Goal: Task Accomplishment & Management: Manage account settings

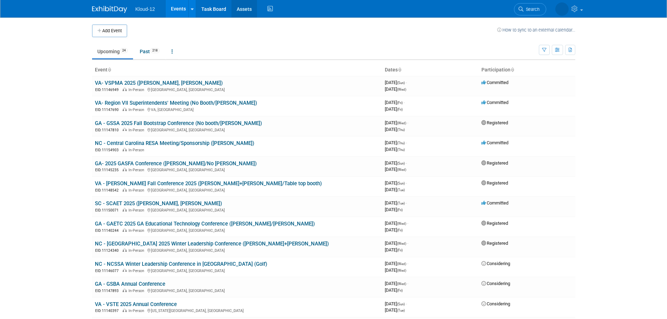
click at [244, 11] on link "Assets" at bounding box center [244, 8] width 26 height 17
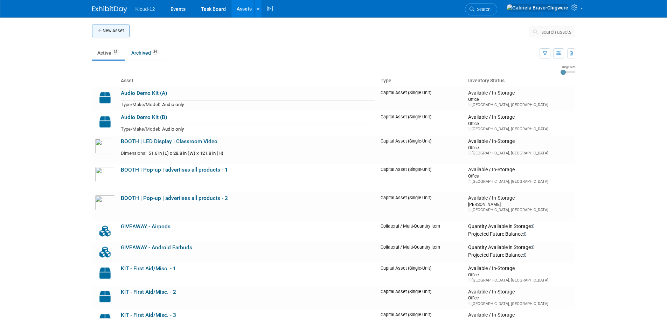
click at [120, 34] on button "New Asset" at bounding box center [110, 30] width 37 height 13
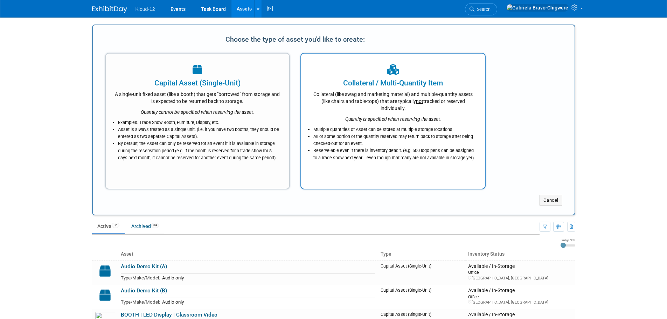
click at [368, 117] on icon "Quantity is specified when reserving the asset." at bounding box center [393, 119] width 96 height 6
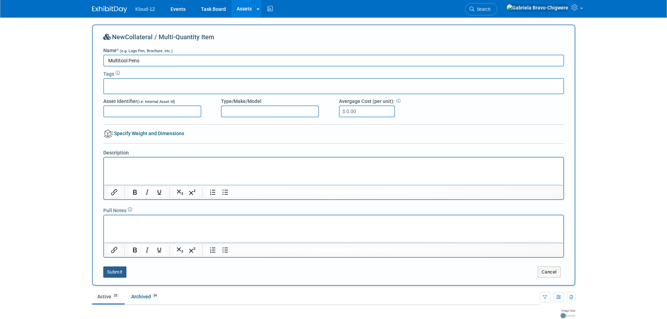
type input "Multitool Pens"
click at [109, 269] on button "Submit" at bounding box center [114, 271] width 23 height 11
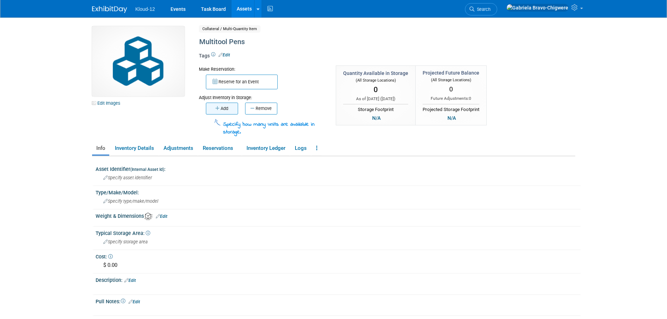
click at [229, 109] on button "Add" at bounding box center [222, 109] width 32 height 12
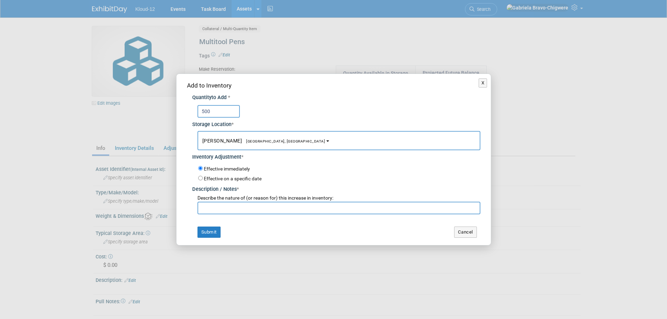
type input "500"
click at [242, 139] on span "[GEOGRAPHIC_DATA], [GEOGRAPHIC_DATA]" at bounding box center [283, 141] width 83 height 5
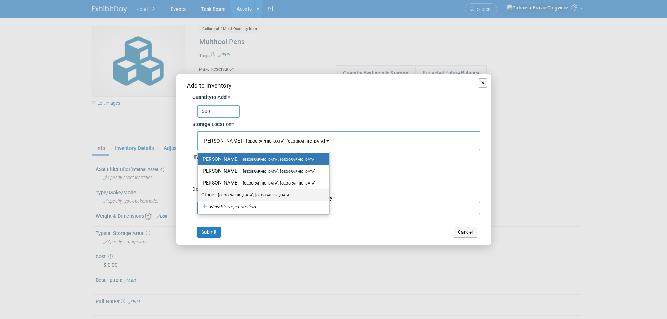
click at [250, 192] on label "Office [GEOGRAPHIC_DATA], [GEOGRAPHIC_DATA]" at bounding box center [261, 194] width 121 height 9
click at [199, 192] on input "Office [GEOGRAPHIC_DATA], [GEOGRAPHIC_DATA]" at bounding box center [196, 194] width 5 height 5
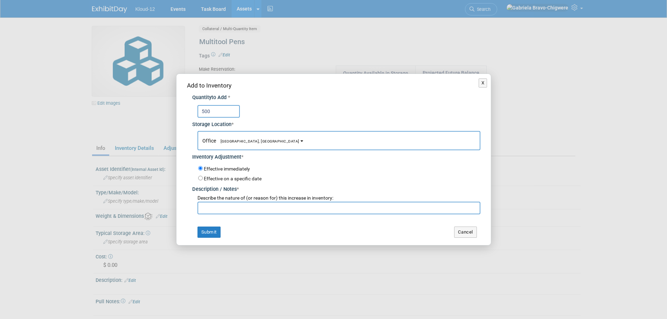
select select "11223065"
click at [205, 233] on button "Submit" at bounding box center [208, 231] width 23 height 11
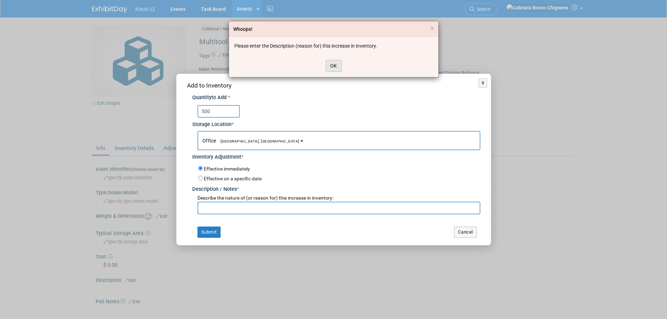
click at [331, 65] on button "OK" at bounding box center [333, 66] width 16 height 12
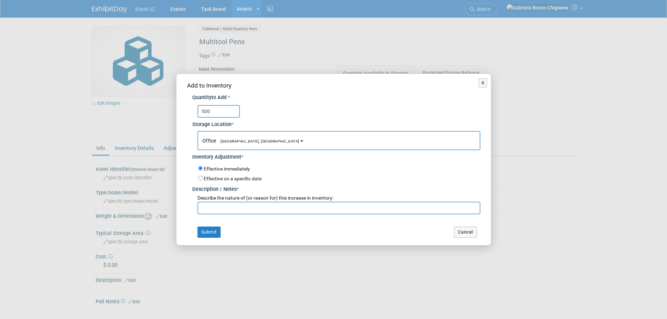
click at [271, 209] on input "text" at bounding box center [338, 208] width 283 height 13
type input "N/A"
click at [217, 233] on button "Submit" at bounding box center [208, 231] width 23 height 11
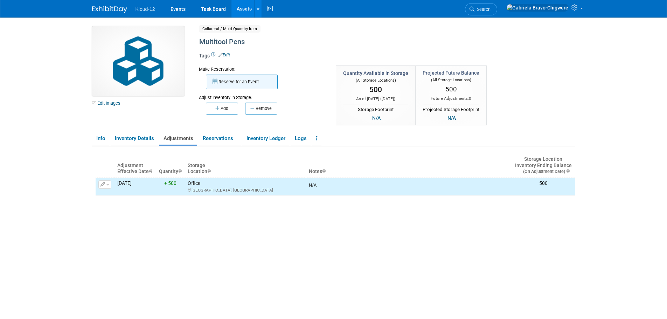
click at [252, 80] on button "Reserve for an Event" at bounding box center [242, 82] width 72 height 15
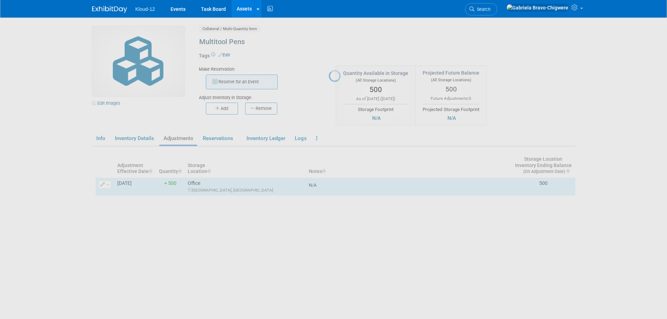
click at [329, 80] on div at bounding box center [334, 159] width 10 height 319
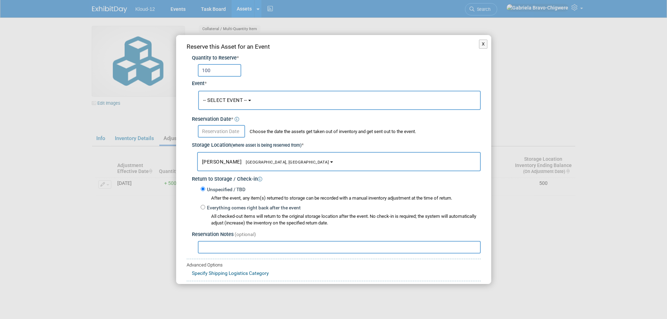
type input "100"
click at [226, 100] on span "-- SELECT EVENT --" at bounding box center [225, 100] width 44 height 6
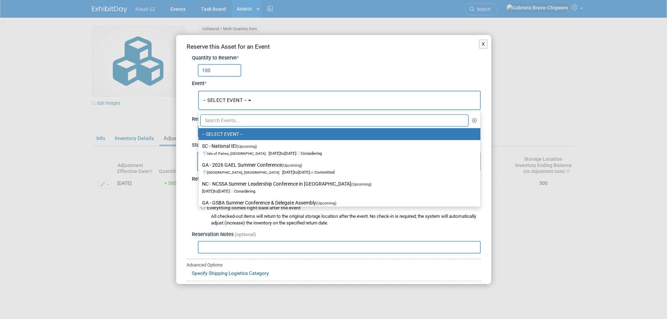
click at [225, 120] on input "text" at bounding box center [334, 120] width 268 height 12
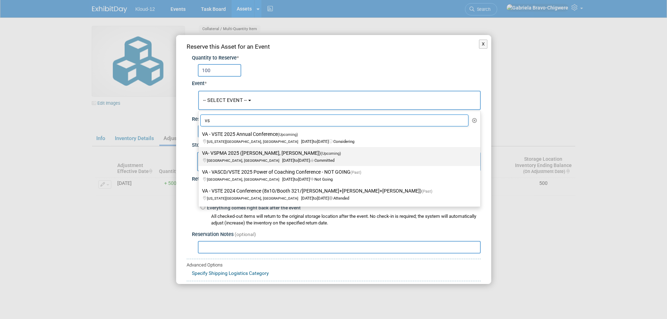
type input "vs"
click at [237, 156] on label "VA- VSPMA 2025 ([PERSON_NAME], [PERSON_NAME], [PERSON_NAME]) (Upcoming) [GEOGRA…" at bounding box center [337, 156] width 271 height 16
click at [199, 155] on input "VA- VSPMA 2025 ([PERSON_NAME], [PERSON_NAME], [PERSON_NAME]) (Upcoming) [GEOGRA…" at bounding box center [197, 153] width 5 height 5
select select "11146949"
click at [237, 156] on button "[PERSON_NAME] [GEOGRAPHIC_DATA], [GEOGRAPHIC_DATA]" at bounding box center [338, 161] width 283 height 19
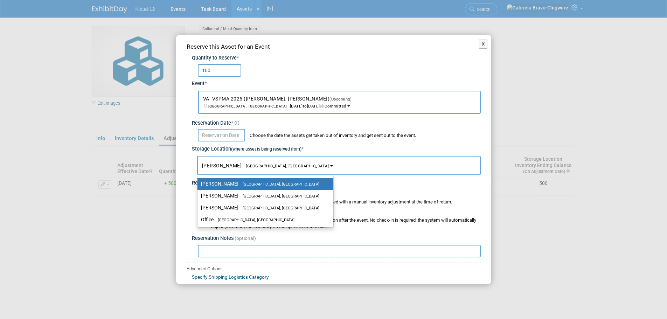
click at [216, 137] on input "text" at bounding box center [221, 135] width 47 height 13
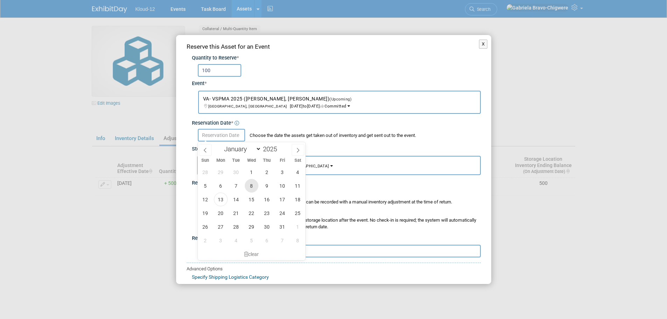
click at [248, 186] on span "8" at bounding box center [252, 186] width 14 height 14
type input "[DATE]"
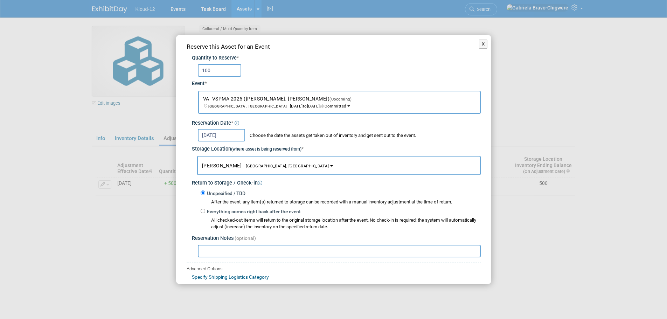
click at [252, 168] on span "[GEOGRAPHIC_DATA], [GEOGRAPHIC_DATA]" at bounding box center [284, 166] width 87 height 5
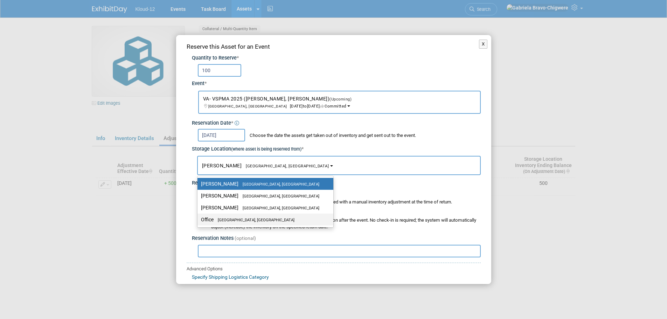
click at [248, 218] on span "[GEOGRAPHIC_DATA], [GEOGRAPHIC_DATA]" at bounding box center [253, 220] width 81 height 5
click at [198, 217] on input "Office [GEOGRAPHIC_DATA], [GEOGRAPHIC_DATA]" at bounding box center [196, 219] width 5 height 5
select select "11223065"
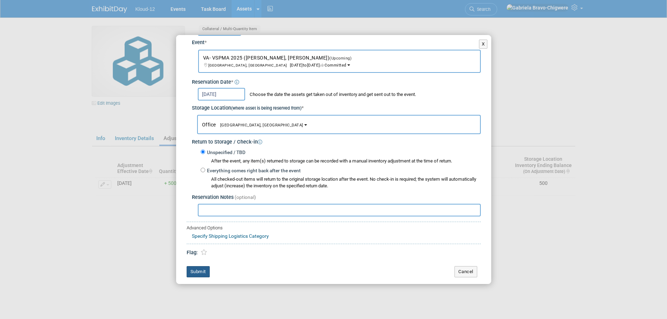
scroll to position [42, 0]
click at [199, 273] on button "Submit" at bounding box center [198, 270] width 23 height 11
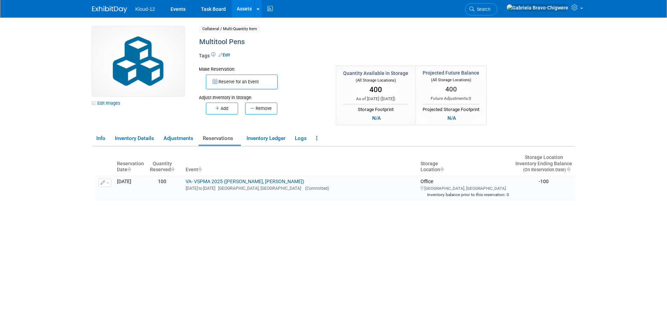
click at [104, 7] on img at bounding box center [109, 9] width 35 height 7
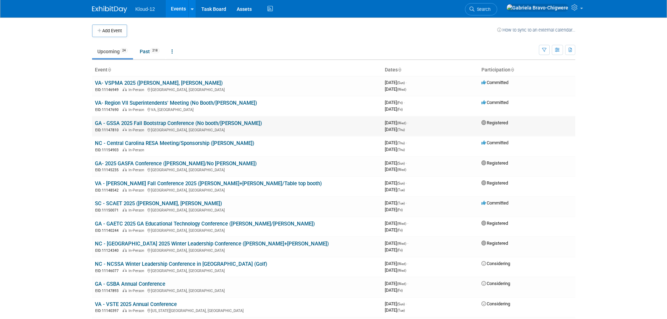
click at [209, 122] on link "GA - GSSA 2025 Fall Bootstrap Conference (No booth/[PERSON_NAME])" at bounding box center [178, 123] width 167 height 6
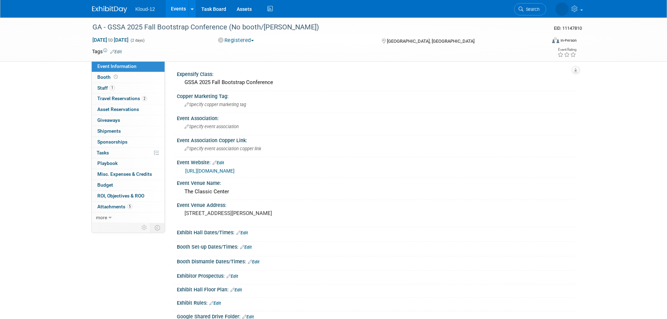
click at [253, 42] on button "Registered" at bounding box center [236, 40] width 41 height 7
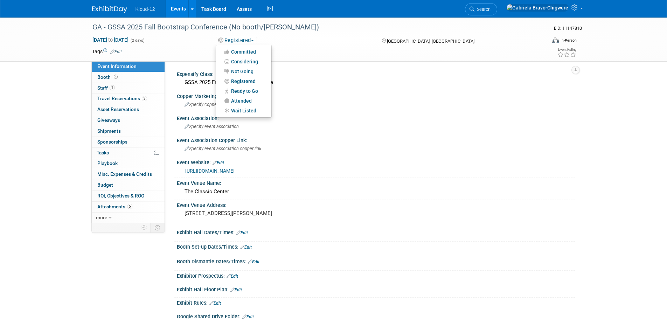
click at [295, 44] on div "Oct 22, 2025 to Oct 23, 2025 (2 days) Oct 22, 2025 to Oct 23, 2025 Registered C…" at bounding box center [334, 41] width 495 height 10
